Goal: Book appointment/travel/reservation

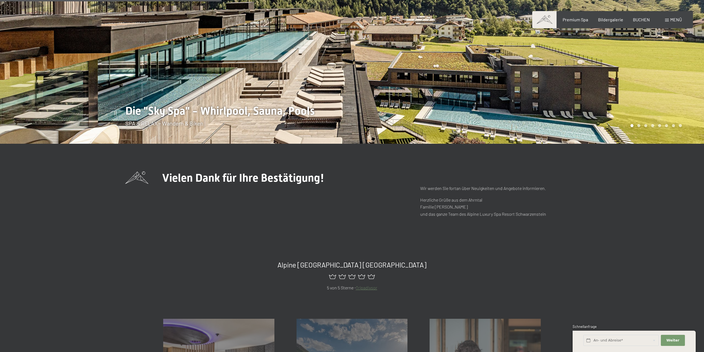
scroll to position [138, 0]
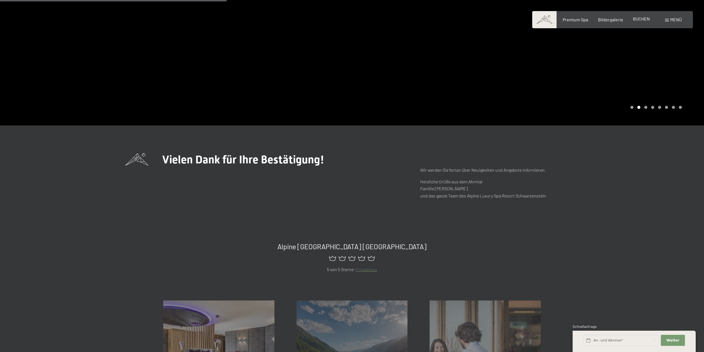
click at [642, 20] on span "BUCHEN" at bounding box center [641, 18] width 17 height 5
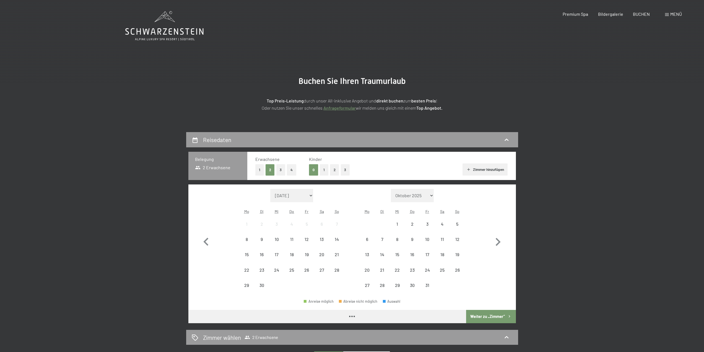
drag, startPoint x: 232, startPoint y: 220, endPoint x: 230, endPoint y: 203, distance: 17.0
click at [222, 206] on div "Monat/Jahr [DATE] Oktober 2025 [DATE] Dezember 2025 Januar 2026 Februar 2026 Mä…" at bounding box center [352, 241] width 308 height 104
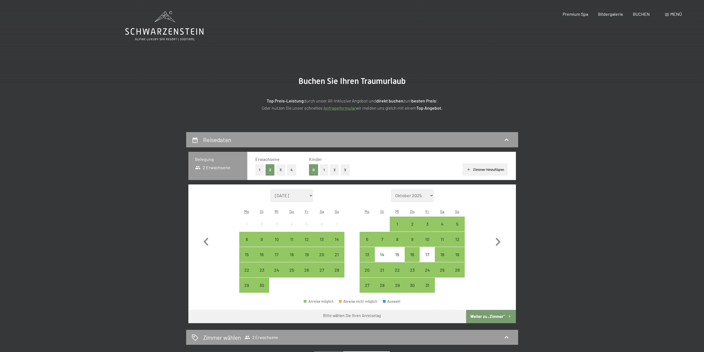
click at [310, 193] on span "Einwilligung Marketing*" at bounding box center [322, 192] width 46 height 6
click at [296, 193] on input "Einwilligung Marketing*" at bounding box center [294, 192] width 6 height 6
checkbox input "false"
click at [504, 245] on icon "button" at bounding box center [498, 242] width 16 height 16
select select "2025-10-01"
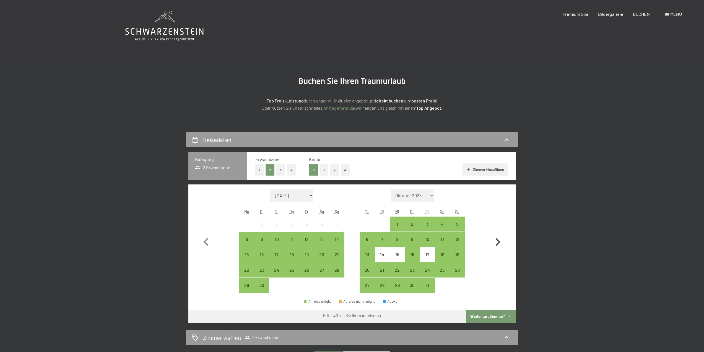
select select "2025-11-01"
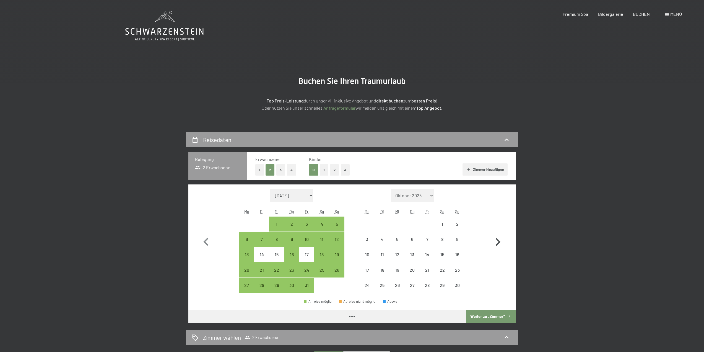
click at [500, 242] on icon "button" at bounding box center [498, 242] width 5 height 8
select select "2025-11-01"
select select "2025-12-01"
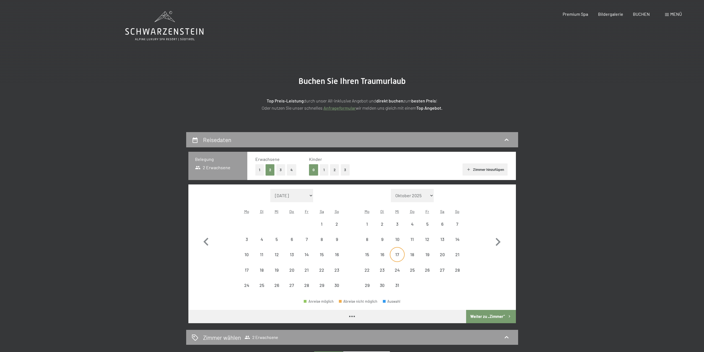
select select "2025-11-01"
select select "2025-12-01"
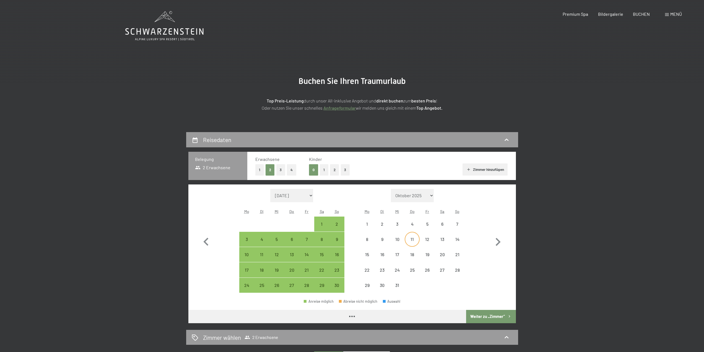
select select "2025-11-01"
select select "2025-12-01"
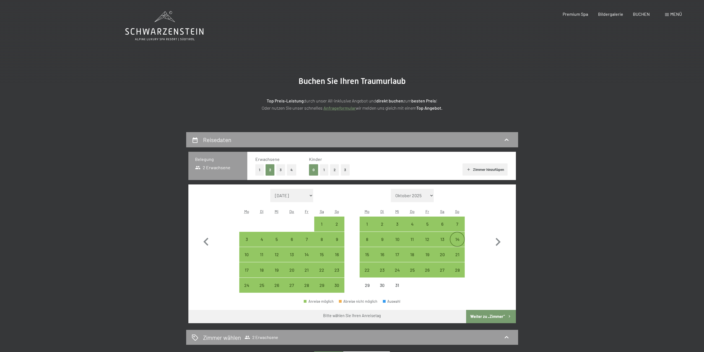
click at [457, 243] on div "14" at bounding box center [457, 244] width 14 height 14
select select "2025-11-01"
select select "2025-12-01"
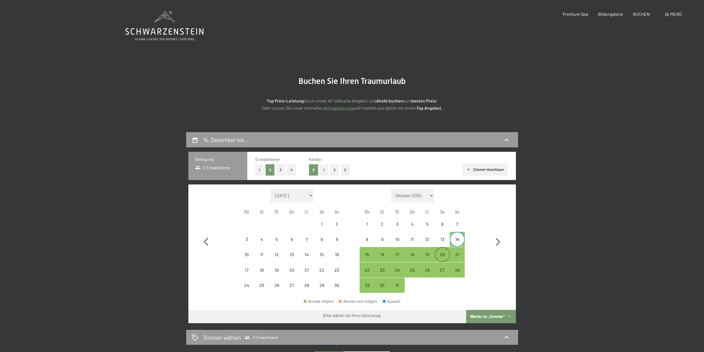
click at [442, 255] on div "20" at bounding box center [442, 259] width 14 height 14
select select "2025-11-01"
select select "2025-12-01"
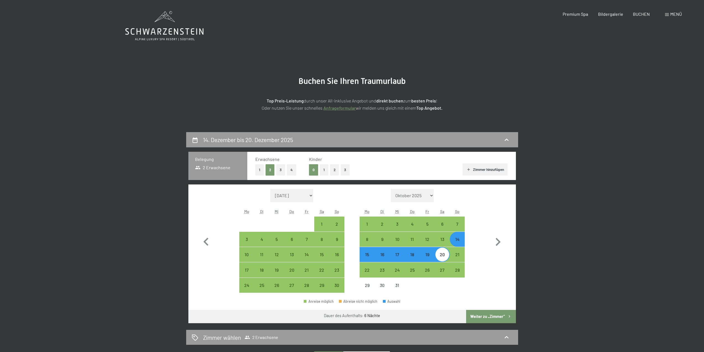
click at [323, 170] on button "1" at bounding box center [324, 169] width 9 height 11
select select "2025-11-01"
select select "2025-12-01"
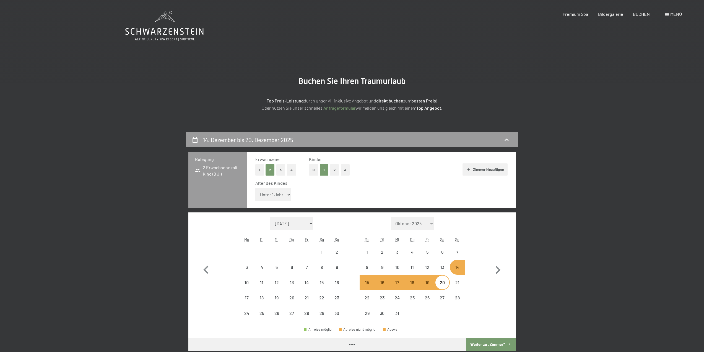
click at [281, 195] on select "Unter 1 Jahr 1 Jahr 2 Jahre 3 Jahre 4 Jahre 5 Jahre 6 Jahre 7 Jahre 8 Jahre 9 J…" at bounding box center [273, 194] width 36 height 13
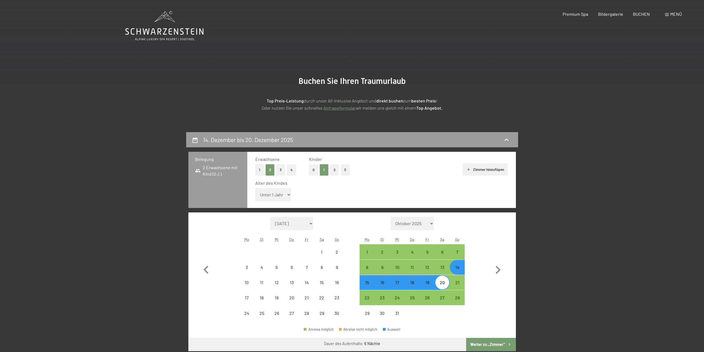
select select "2025-11-01"
select select "2025-12-01"
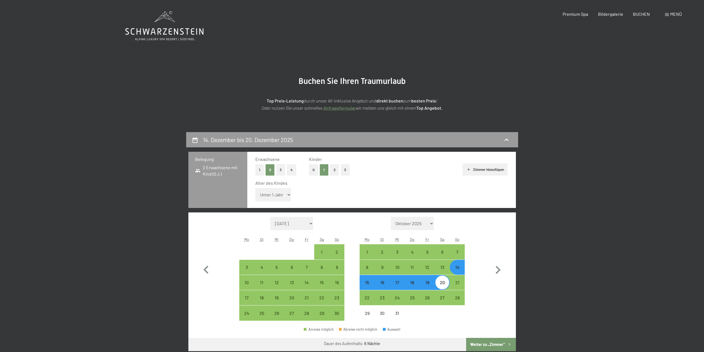
select select "14"
click at [255, 188] on select "Unter 1 Jahr 1 Jahr 2 Jahre 3 Jahre 4 Jahre 5 Jahre 6 Jahre 7 Jahre 8 Jahre 9 J…" at bounding box center [273, 194] width 36 height 13
select select "2025-11-01"
select select "2025-12-01"
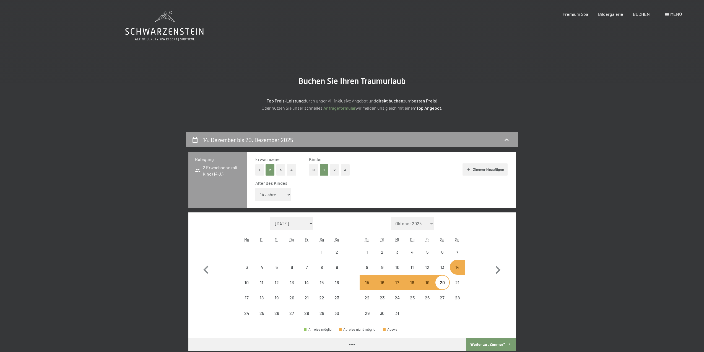
click at [498, 344] on button "Weiter zu „Zimmer“" at bounding box center [491, 343] width 50 height 13
select select "2025-11-01"
select select "2025-12-01"
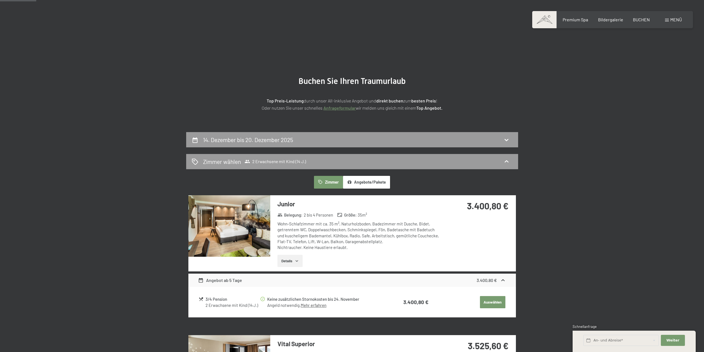
scroll to position [138, 0]
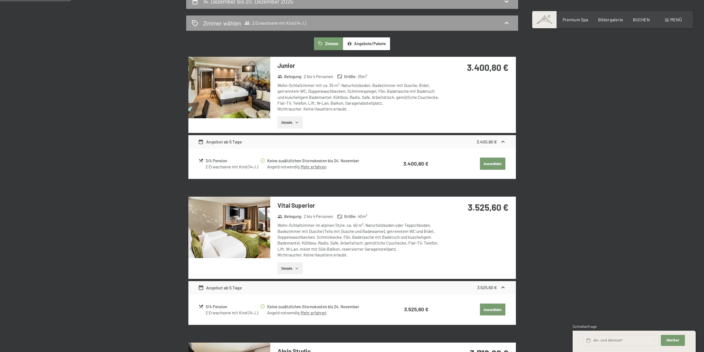
click at [370, 41] on button "Angebote/Pakete" at bounding box center [366, 43] width 47 height 13
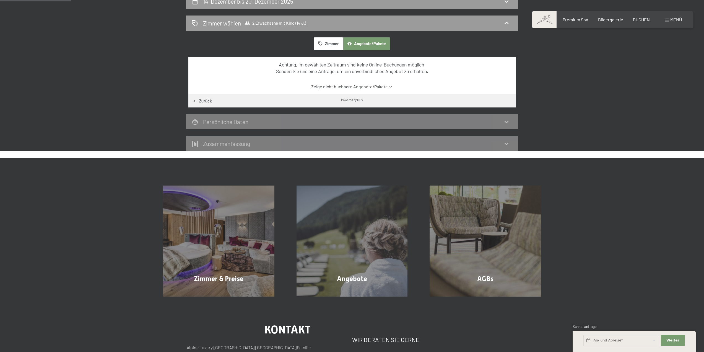
click at [330, 43] on button "Zimmer" at bounding box center [328, 43] width 29 height 13
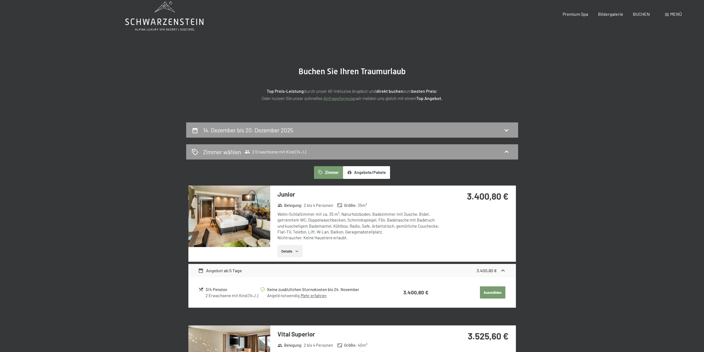
scroll to position [0, 0]
